Goal: Communication & Community: Answer question/provide support

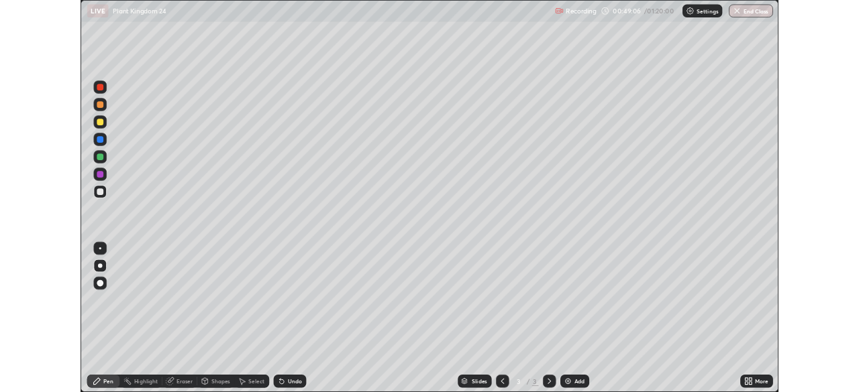
scroll to position [483, 859]
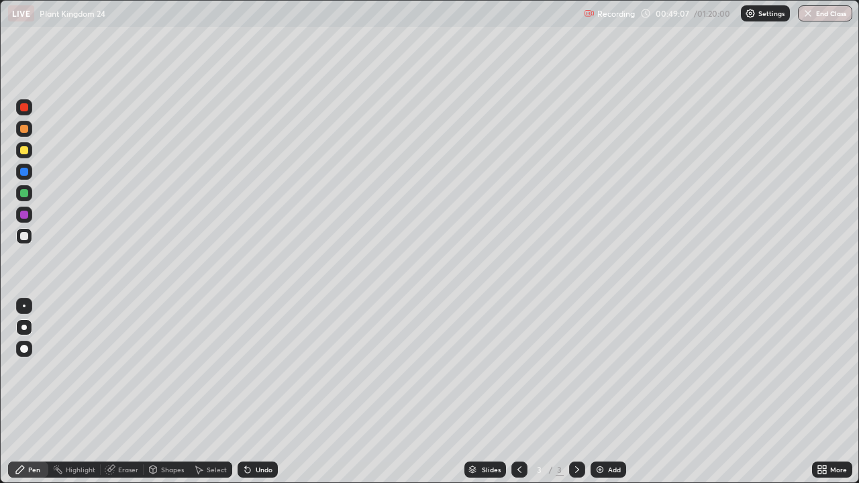
click at [263, 472] on div "Undo" at bounding box center [264, 469] width 17 height 7
click at [824, 467] on icon at bounding box center [823, 467] width 3 height 3
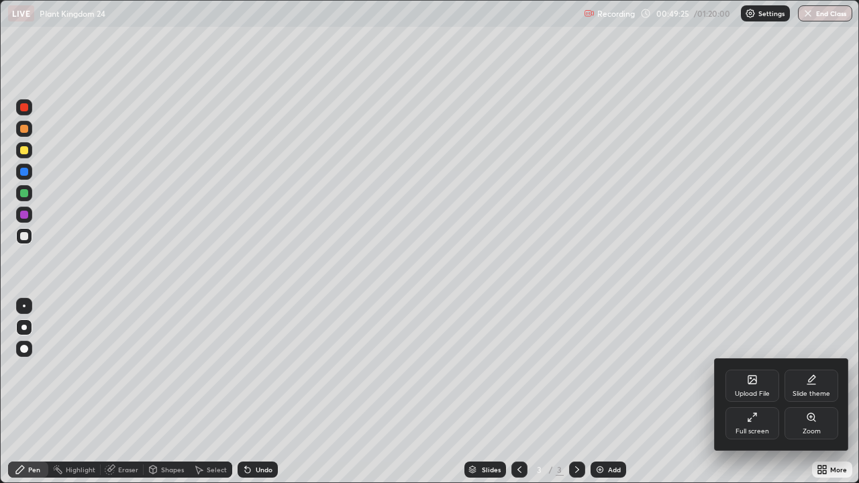
click at [759, 428] on div "Full screen" at bounding box center [752, 431] width 34 height 7
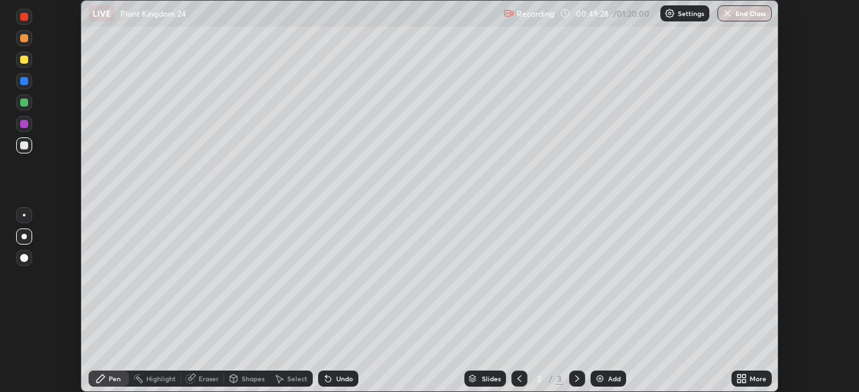
scroll to position [66691, 66225]
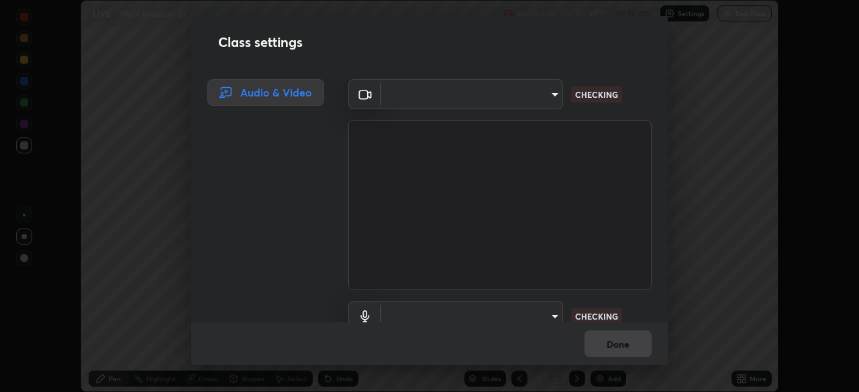
type input "fd61e1b4c03a4778500e2e8730ab38d3a8941c853d38affeb6af643eb9af9756"
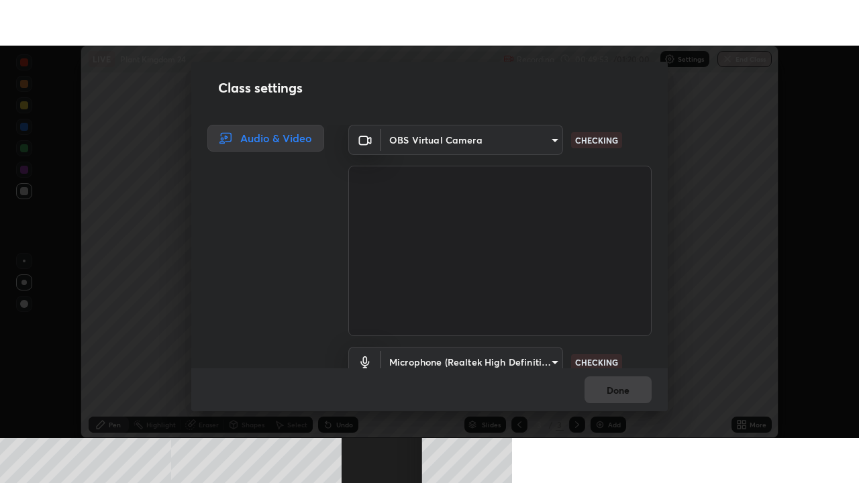
scroll to position [61, 0]
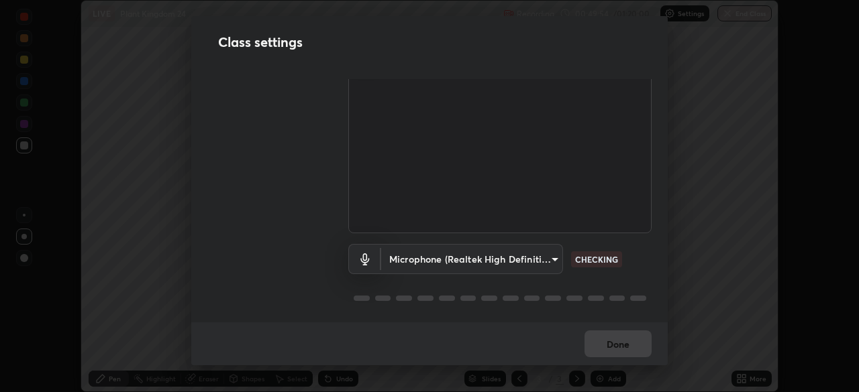
click at [545, 254] on body "Erase all LIVE Plant Kingdom 24 Recording 00:49:54 / 01:20:00 Settings End Clas…" at bounding box center [429, 196] width 859 height 392
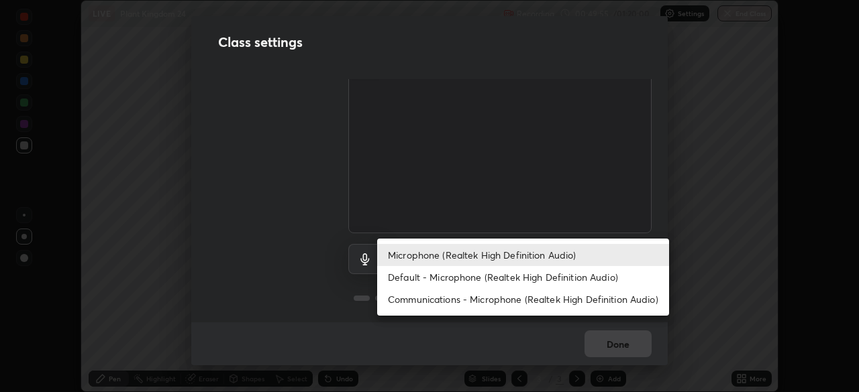
click at [530, 281] on li "Default - Microphone (Realtek High Definition Audio)" at bounding box center [523, 277] width 292 height 22
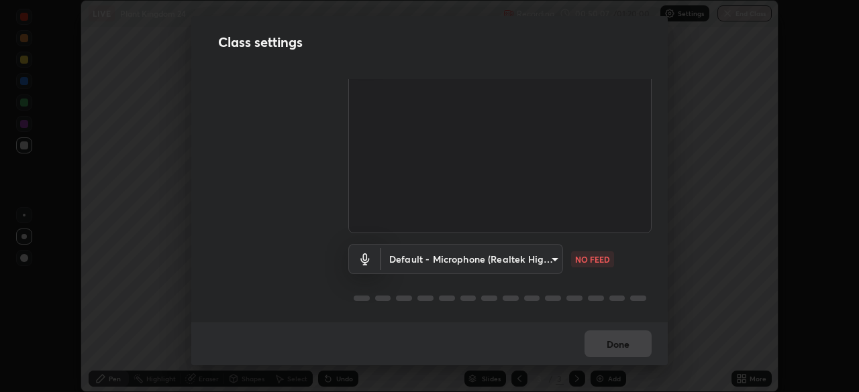
click at [546, 257] on body "Erase all LIVE Plant Kingdom 24 Recording 00:50:07 / 01:20:00 Settings End Clas…" at bounding box center [429, 196] width 859 height 392
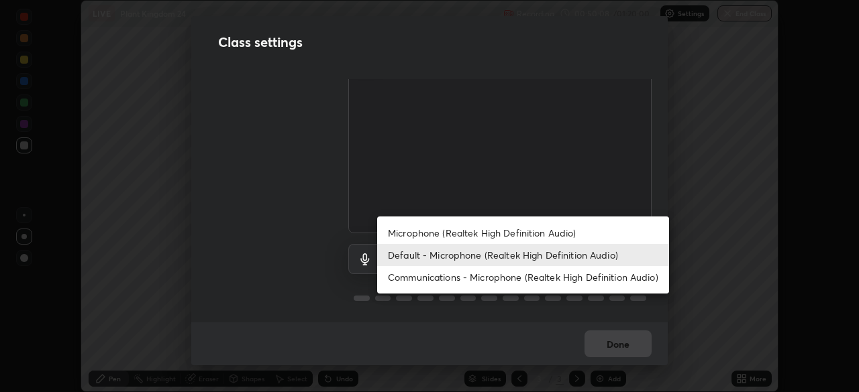
click at [547, 234] on li "Microphone (Realtek High Definition Audio)" at bounding box center [523, 233] width 292 height 22
type input "d99a237be8aec562ae2dc8dac4ca568ef25edcc4a63420bbac71062a773a7b58"
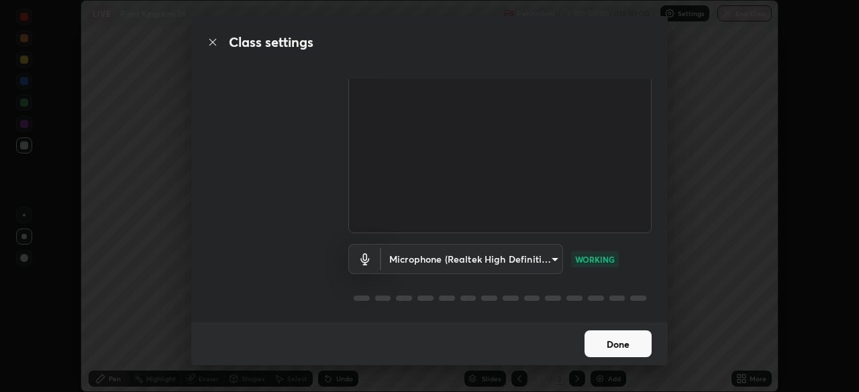
click at [626, 339] on button "Done" at bounding box center [617, 344] width 67 height 27
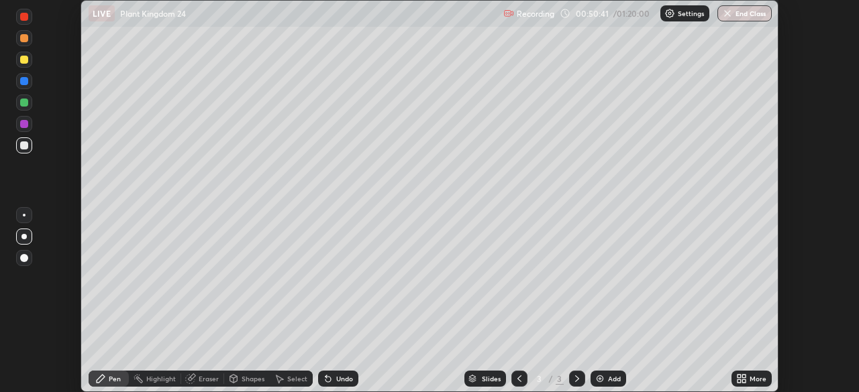
click at [751, 379] on div "More" at bounding box center [757, 379] width 17 height 7
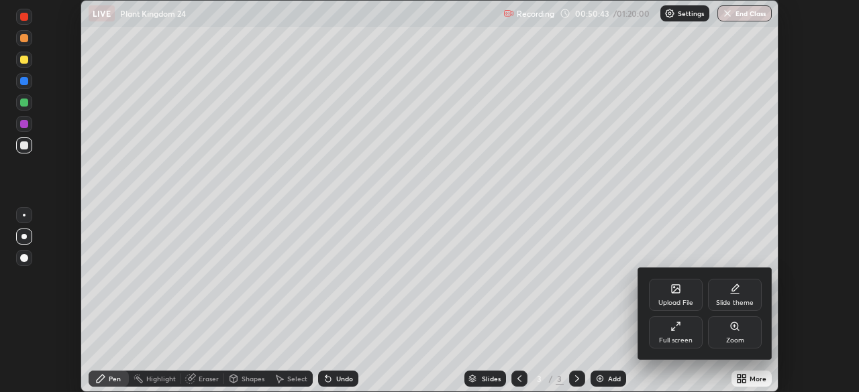
click at [671, 330] on icon at bounding box center [675, 326] width 11 height 11
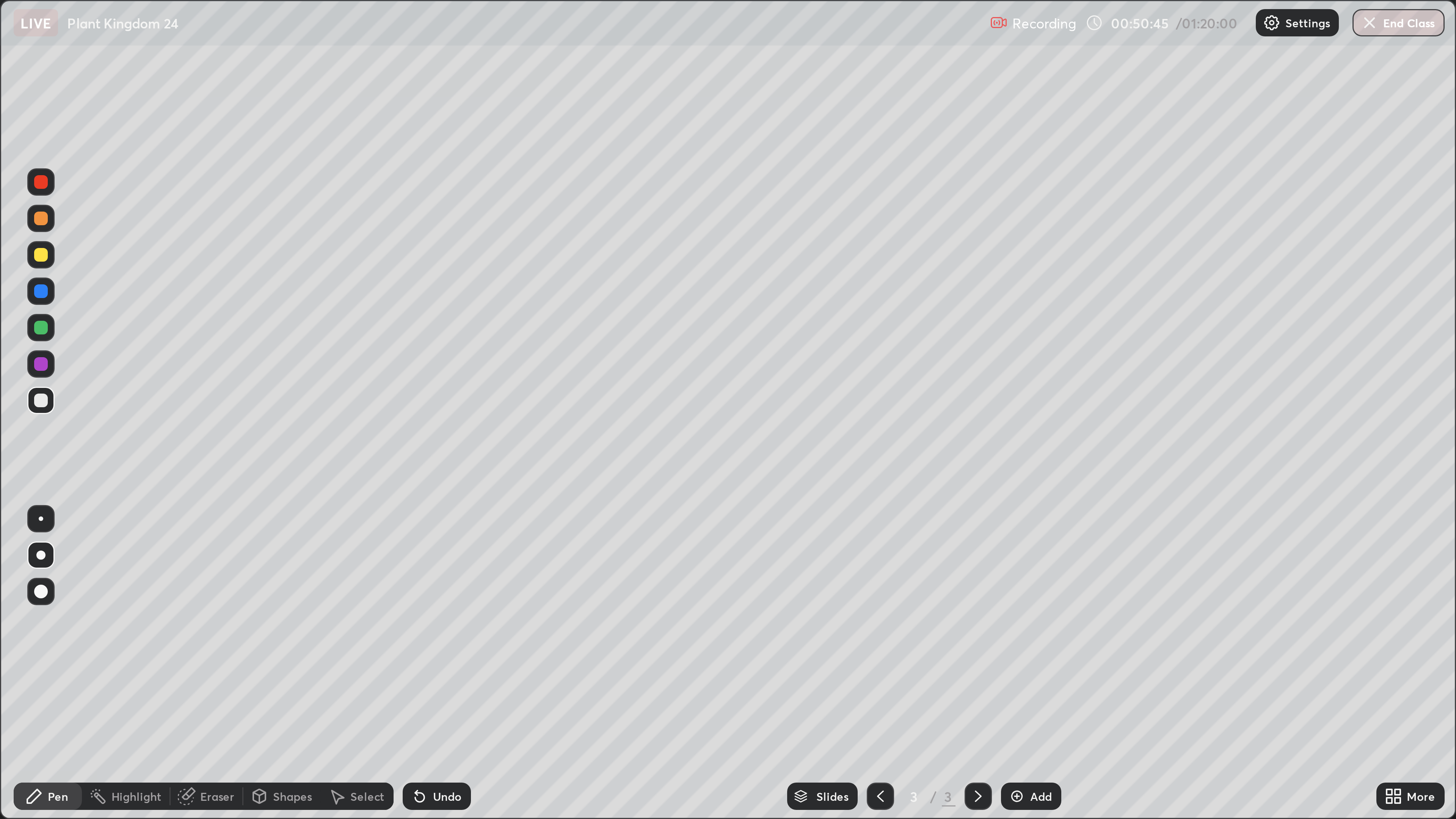
scroll to position [273, 486]
click at [14, 122] on div at bounding box center [14, 122] width 5 height 5
click at [14, 75] on div at bounding box center [14, 73] width 9 height 9
click at [12, 121] on div at bounding box center [14, 122] width 5 height 5
click at [146, 222] on div "Undo" at bounding box center [149, 265] width 10 height 4
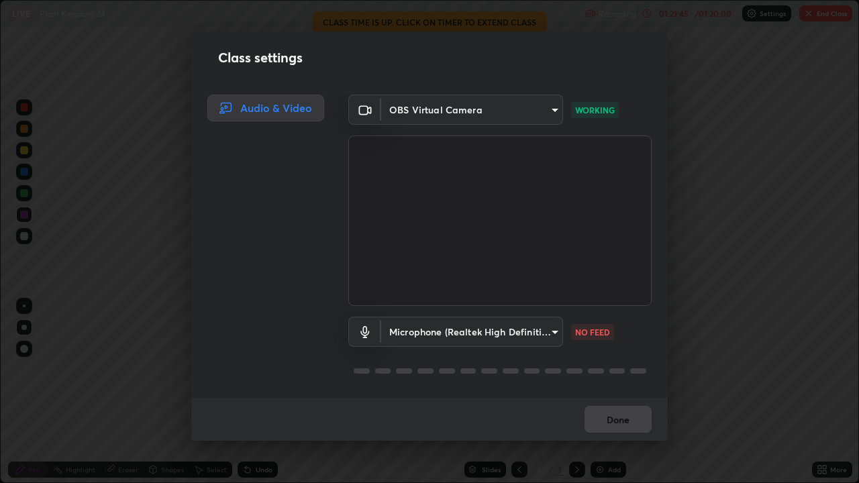
click at [551, 329] on body "Erase all LIVE Plant Kingdom 24 Recording 01:21:45 / 01:20:00 Settings End Clas…" at bounding box center [429, 241] width 859 height 483
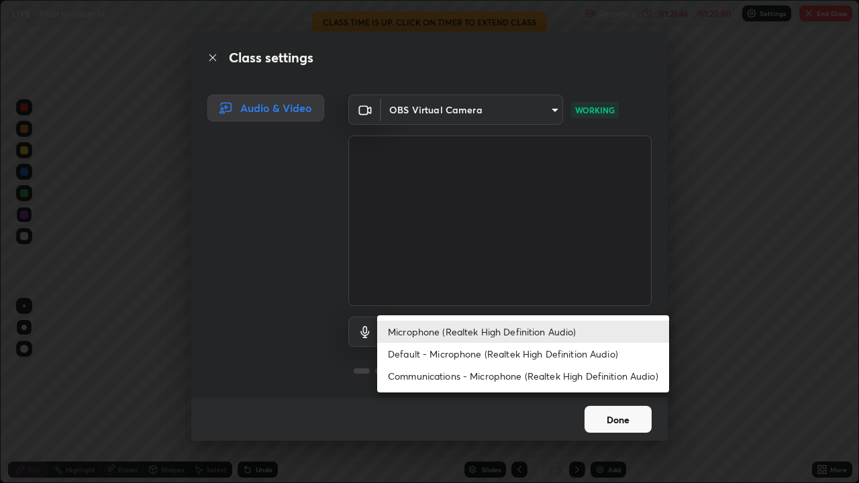
click at [698, 332] on div at bounding box center [429, 241] width 859 height 483
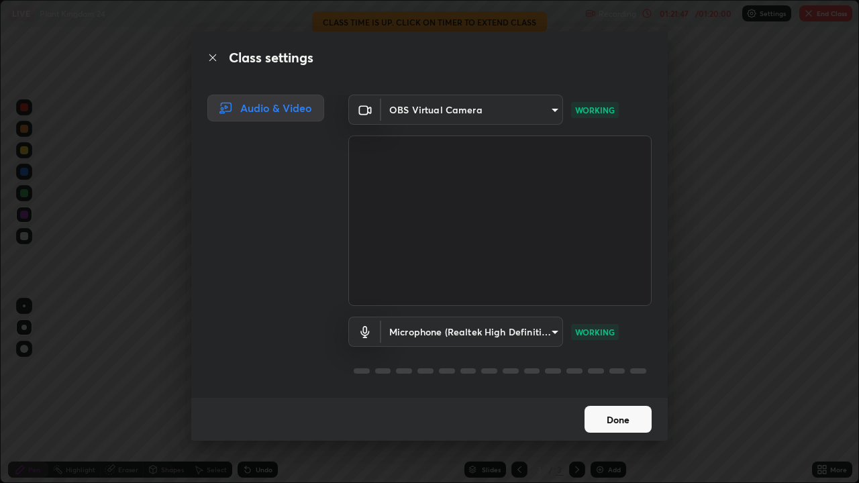
click at [620, 392] on button "Done" at bounding box center [617, 419] width 67 height 27
click at [625, 392] on button "Done" at bounding box center [617, 419] width 67 height 27
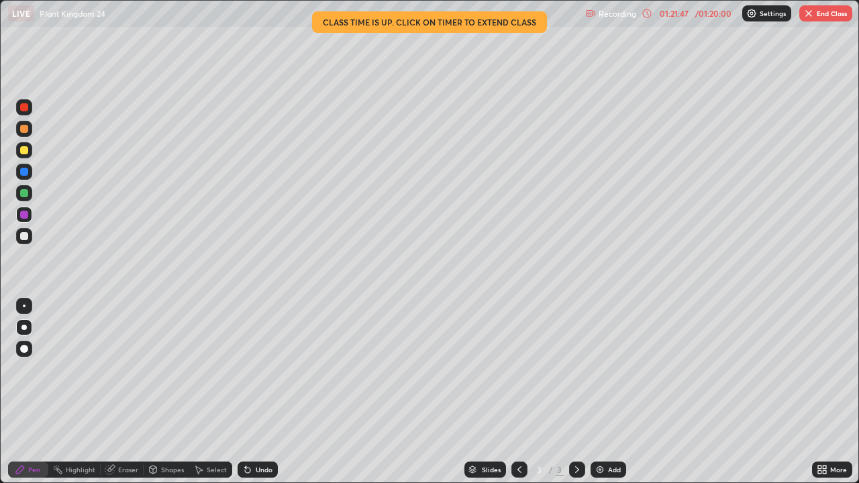
click at [624, 392] on button "Done" at bounding box center [617, 419] width 67 height 27
click at [818, 16] on button "End Class" at bounding box center [825, 13] width 53 height 16
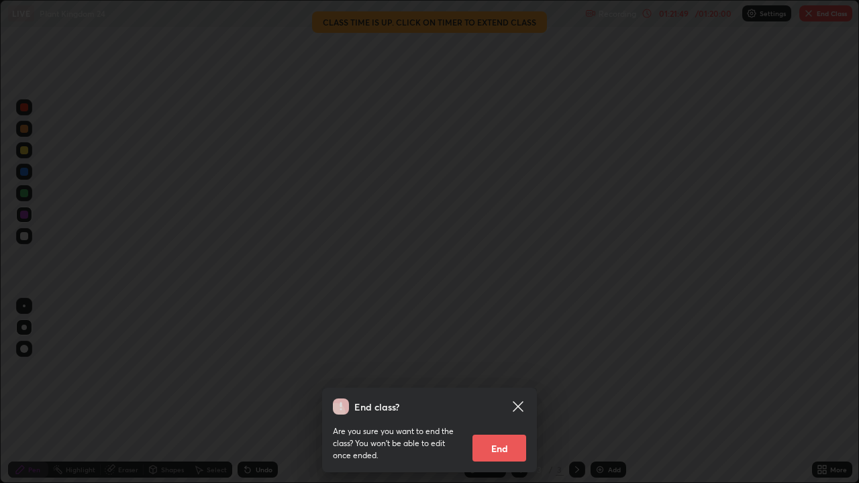
click at [506, 392] on button "End" at bounding box center [499, 448] width 54 height 27
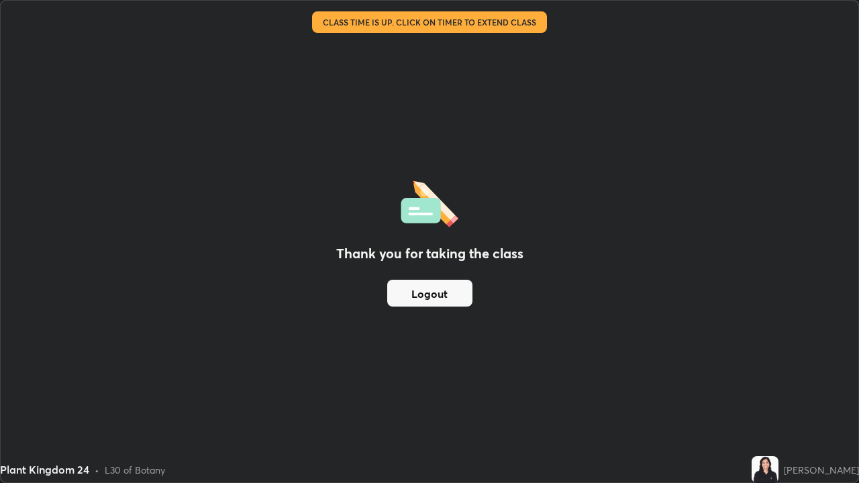
click at [455, 292] on button "Logout" at bounding box center [429, 293] width 85 height 27
